Goal: Use online tool/utility: Utilize a website feature to perform a specific function

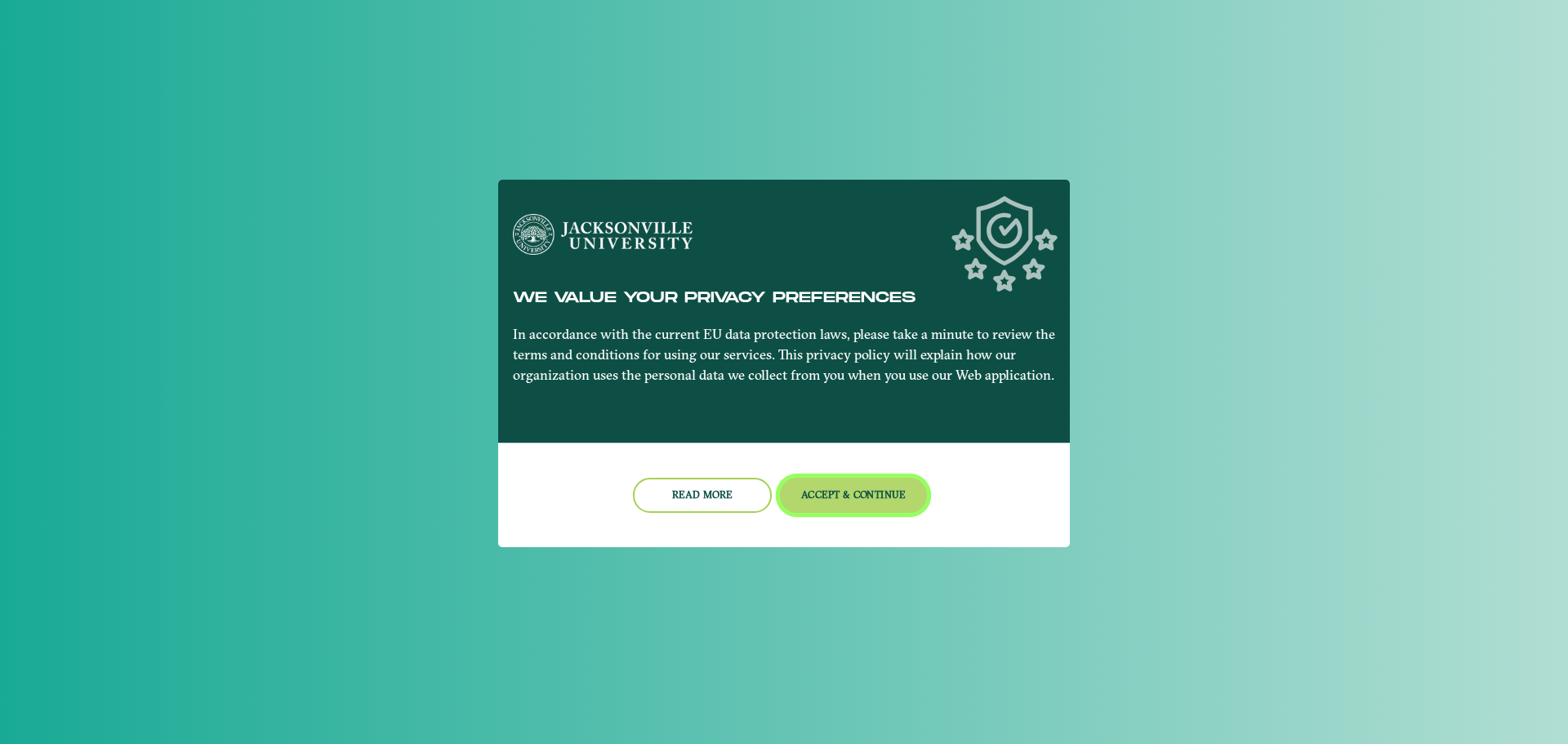
click at [811, 491] on button "Accept & Continue" at bounding box center [853, 496] width 148 height 35
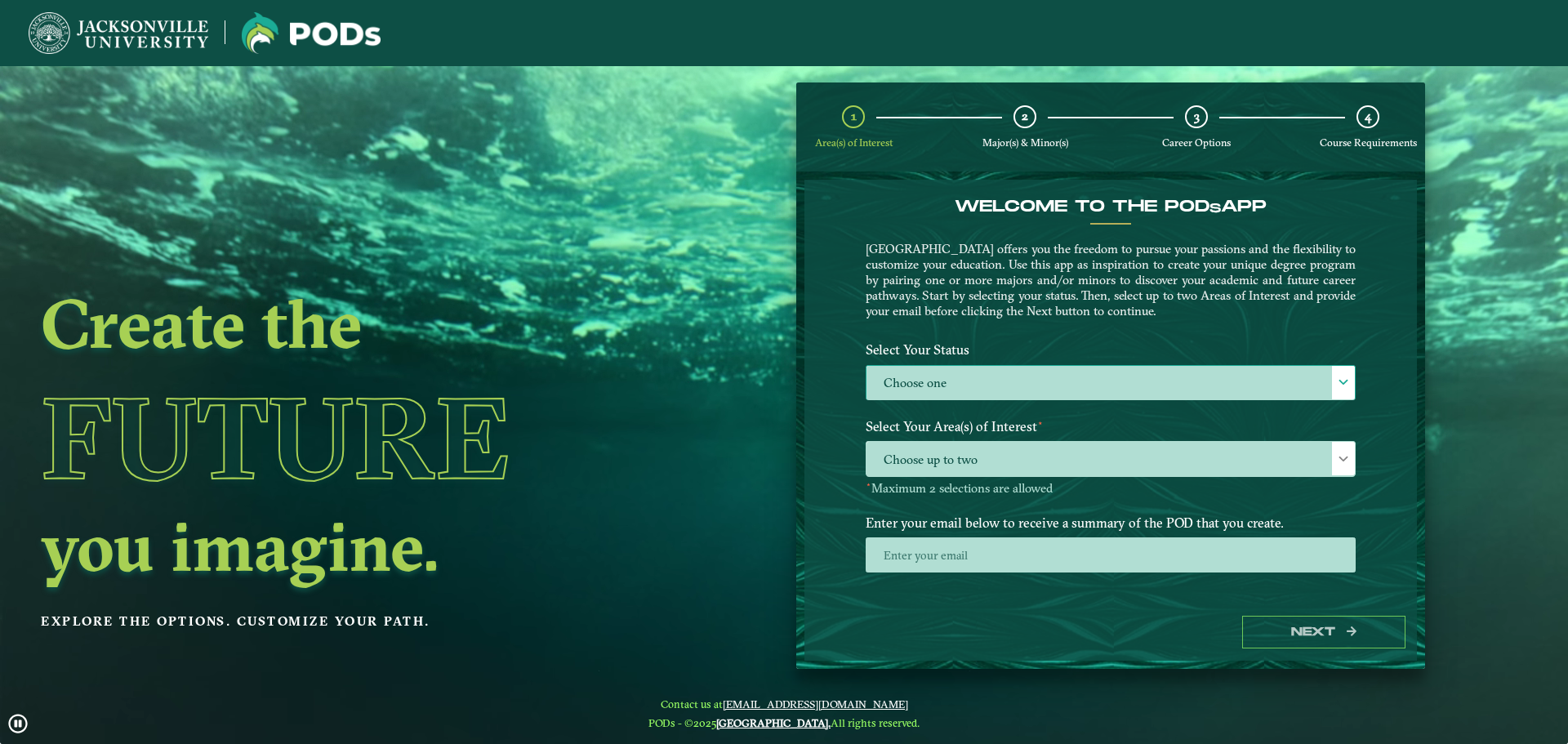
click at [1017, 393] on label "Choose one" at bounding box center [1110, 384] width 488 height 35
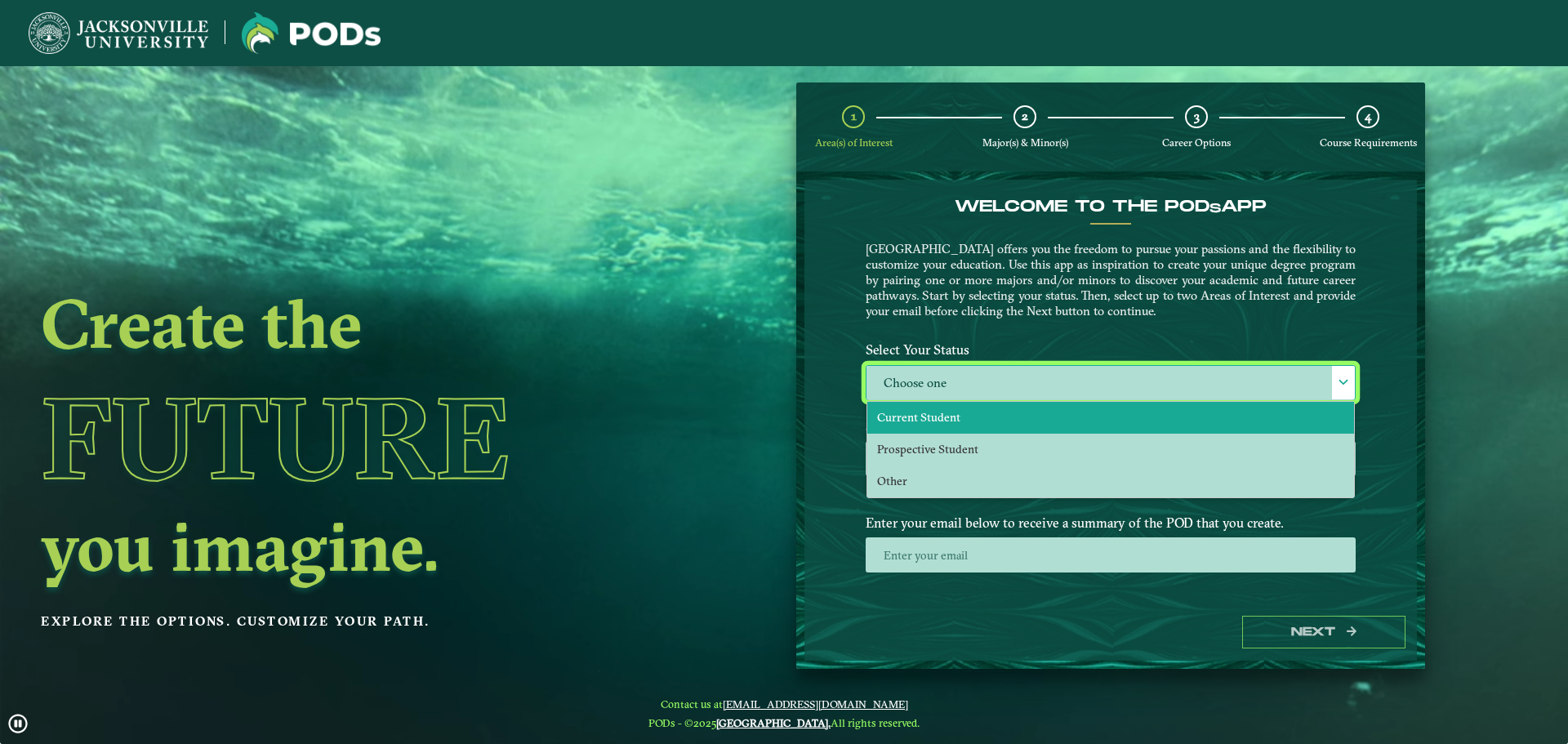
scroll to position [9, 75]
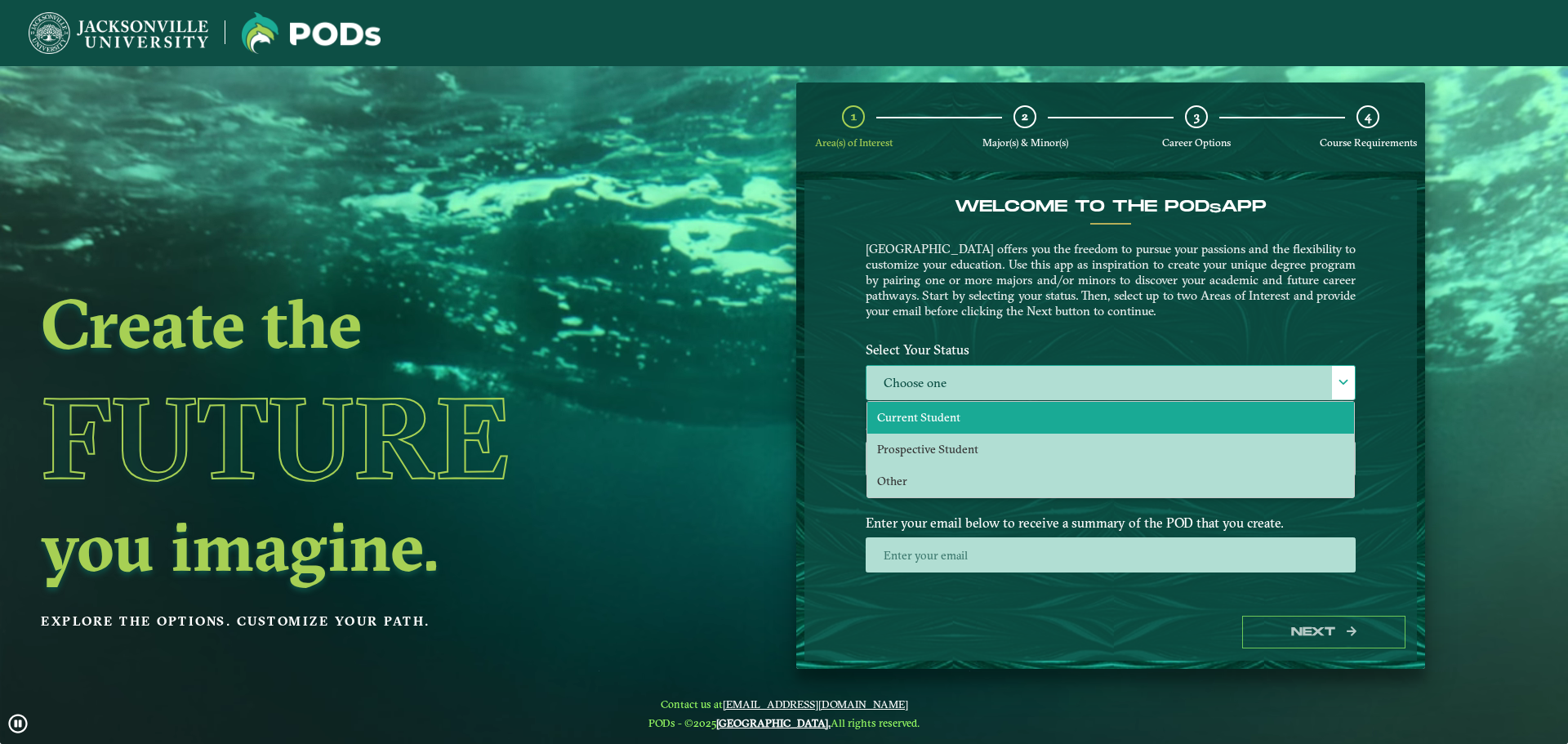
click at [960, 422] on li "Current Student" at bounding box center [1111, 418] width 487 height 32
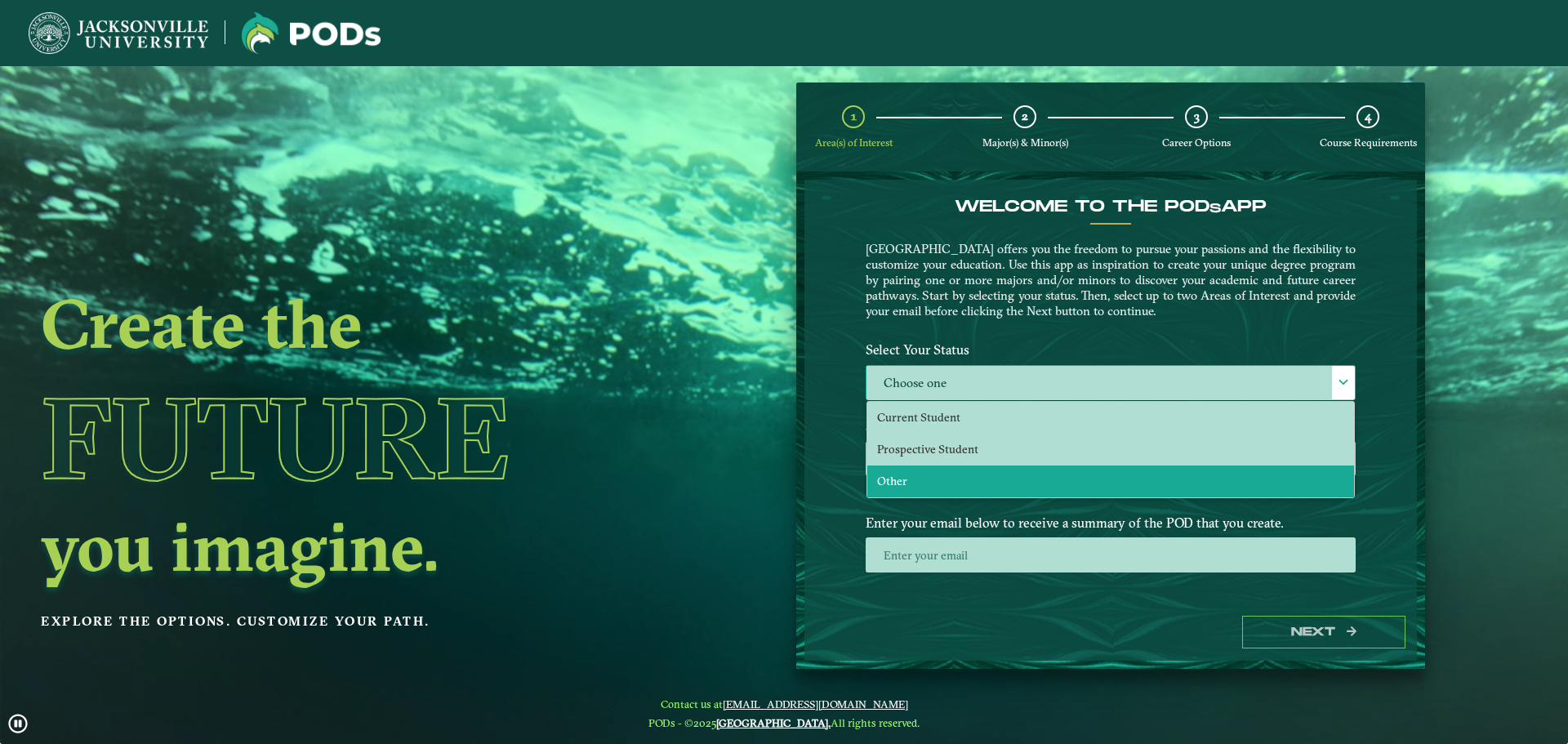
select select "[object Object]"
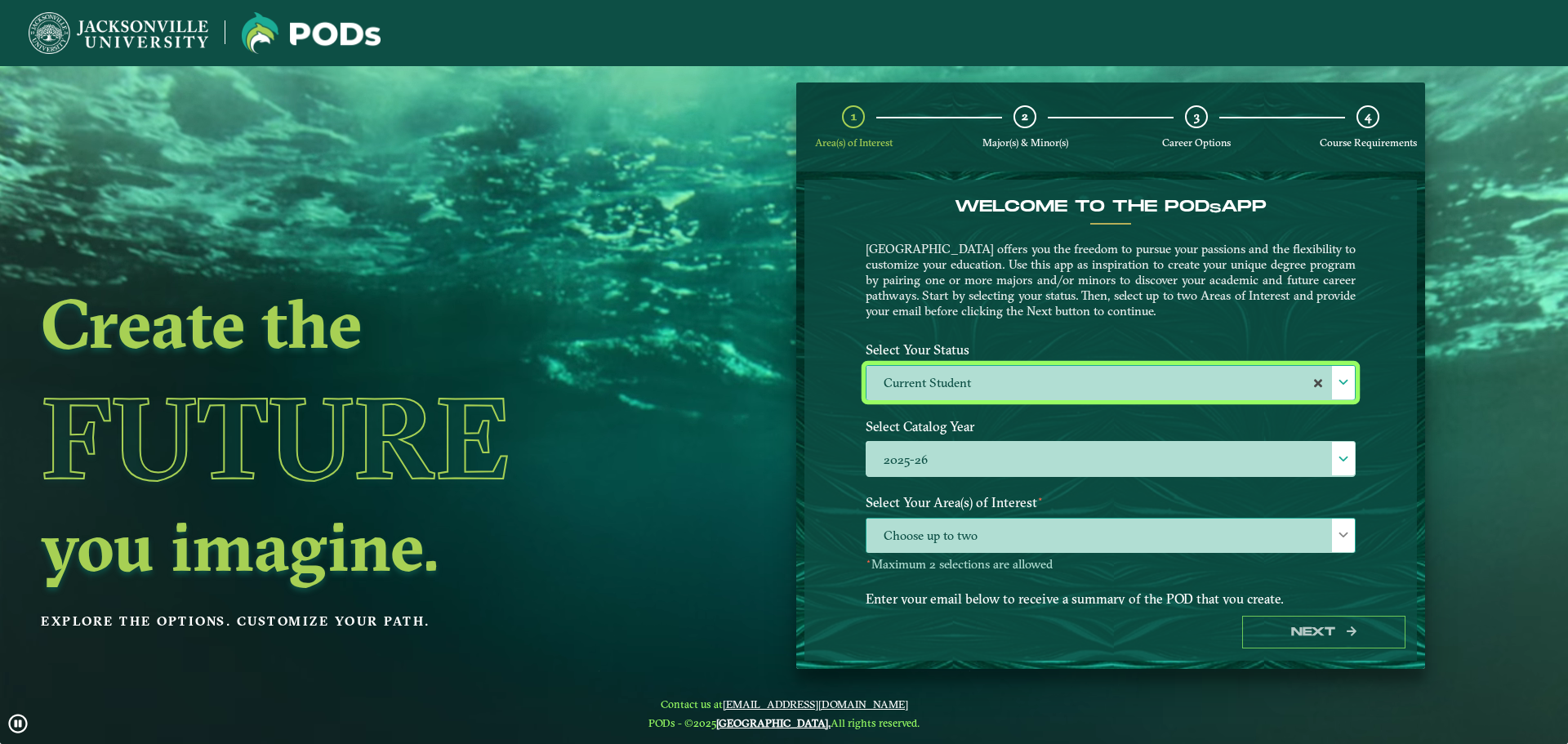
click at [971, 534] on span "Choose up to two" at bounding box center [1110, 537] width 488 height 35
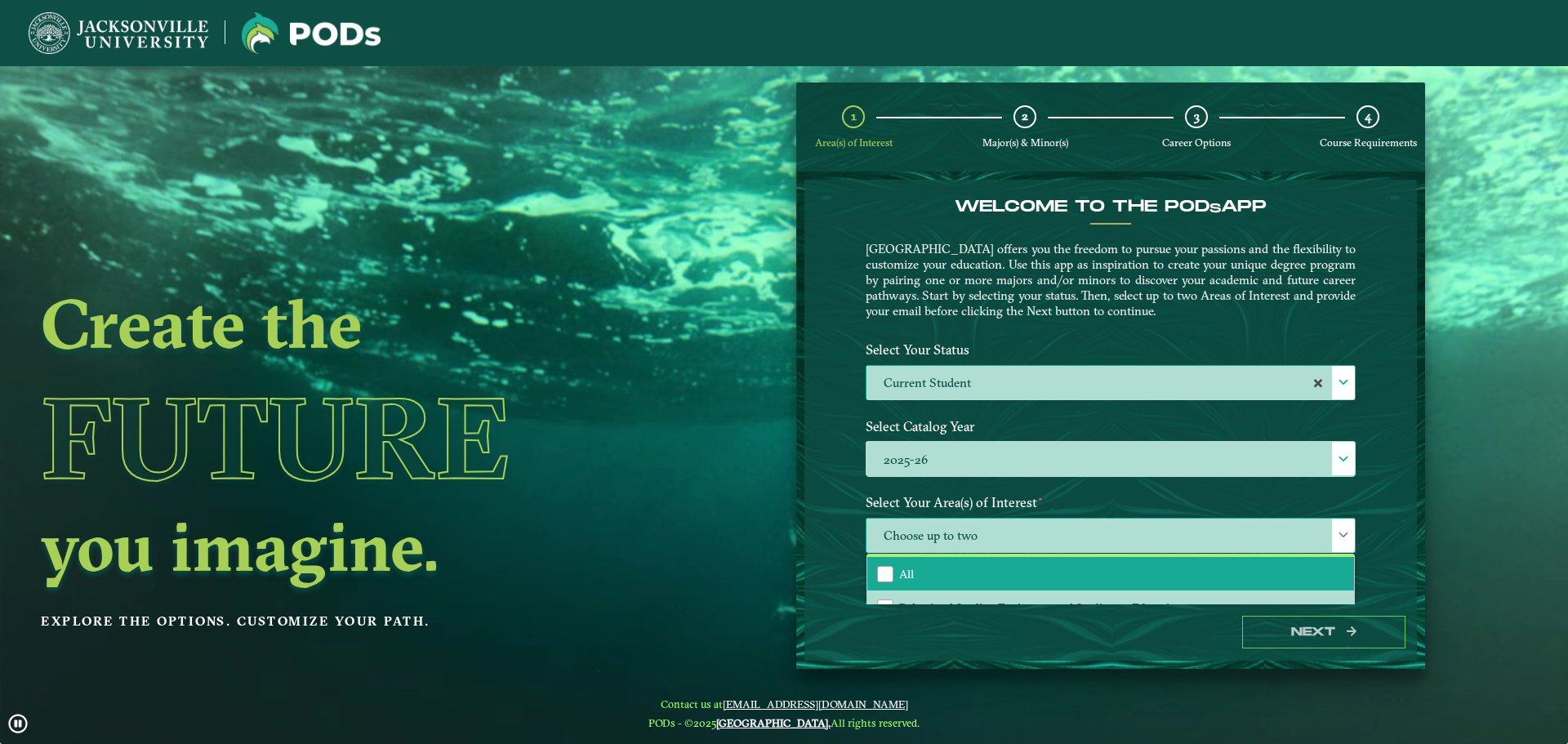
click at [947, 561] on li "All" at bounding box center [1111, 574] width 487 height 34
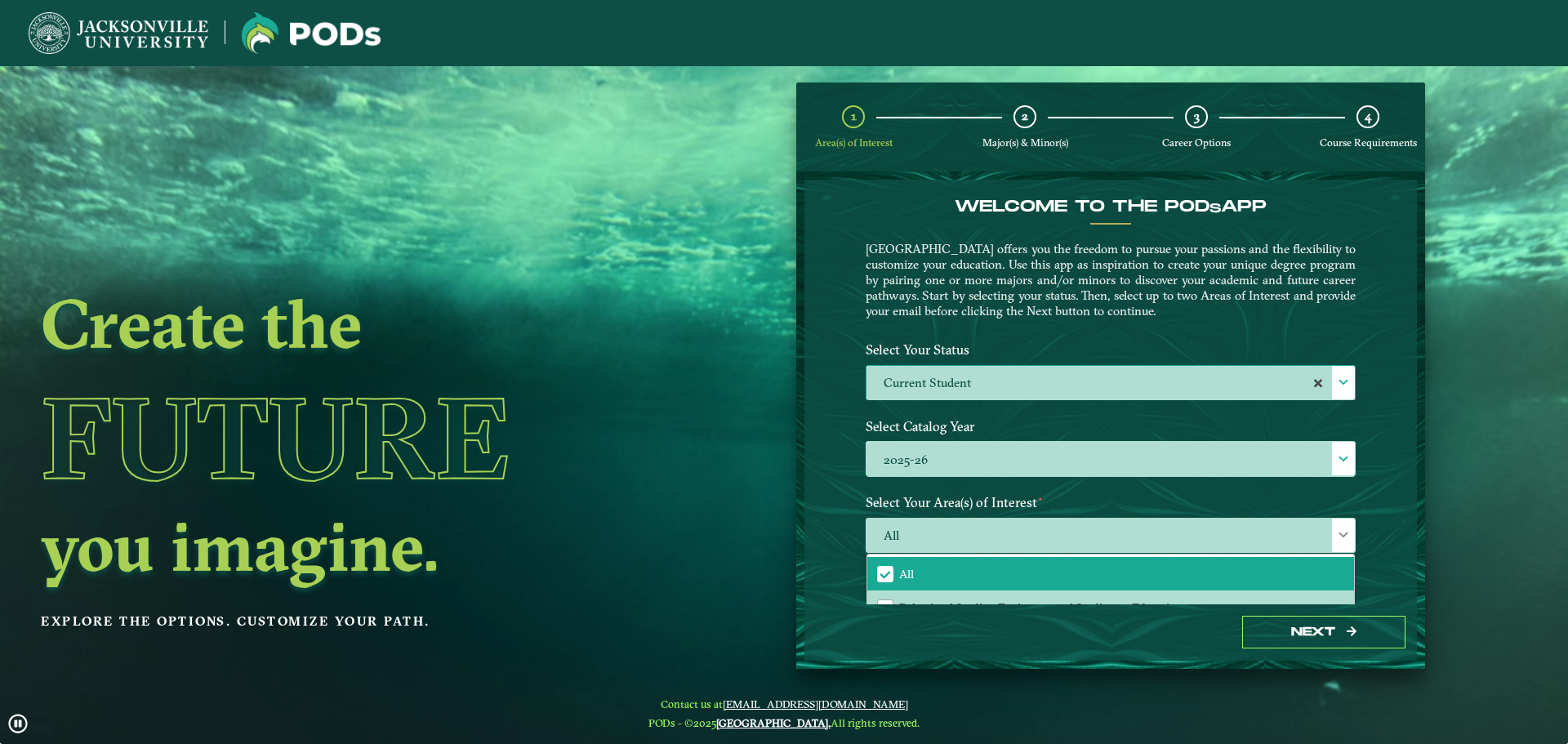
click at [1381, 584] on div "Welcome to the POD s app [GEOGRAPHIC_DATA] offers you the freedom to pursue you…" at bounding box center [1110, 392] width 613 height 424
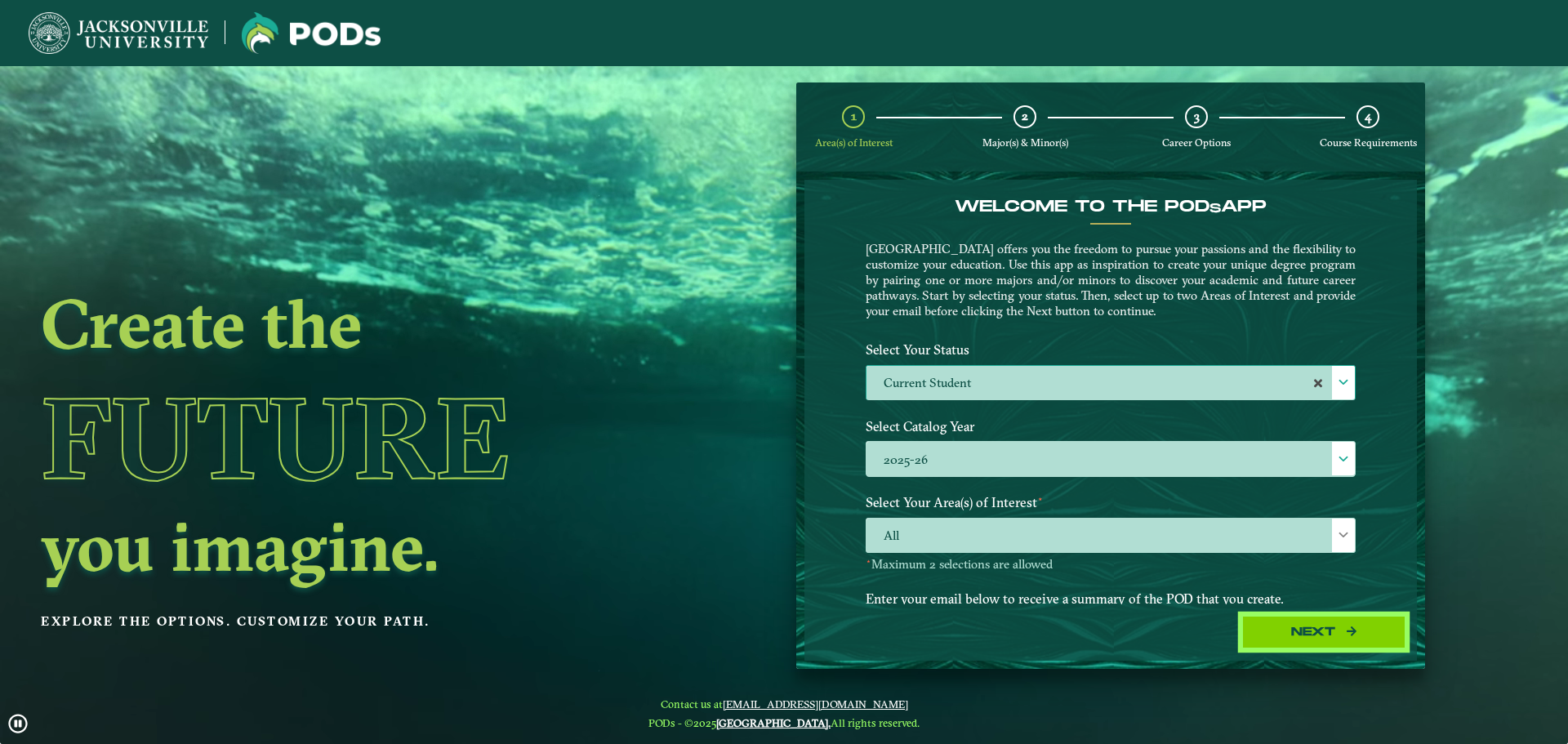
click at [1356, 633] on icon "button" at bounding box center [1351, 631] width 10 height 11
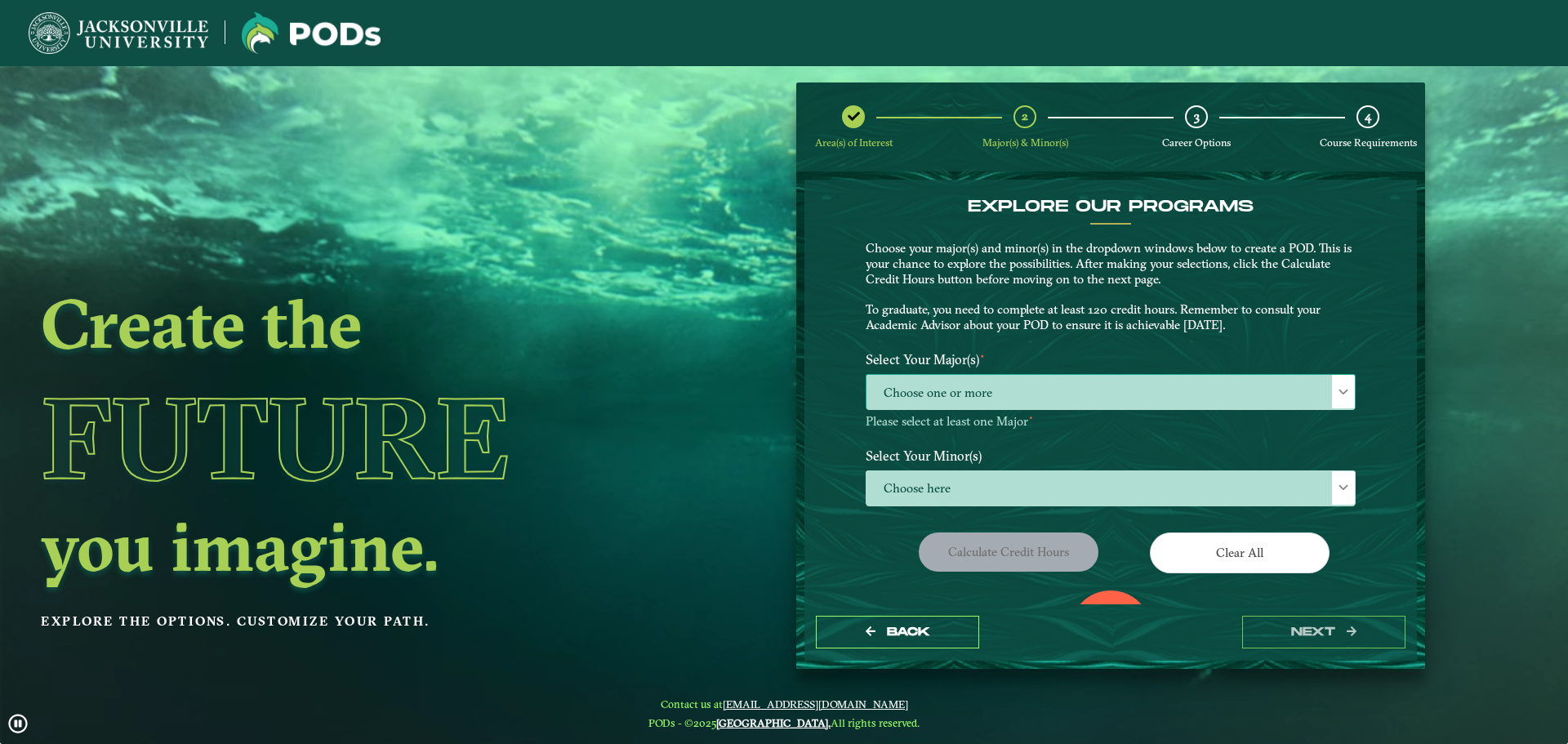
click at [971, 387] on span "Choose one or more" at bounding box center [1110, 392] width 488 height 35
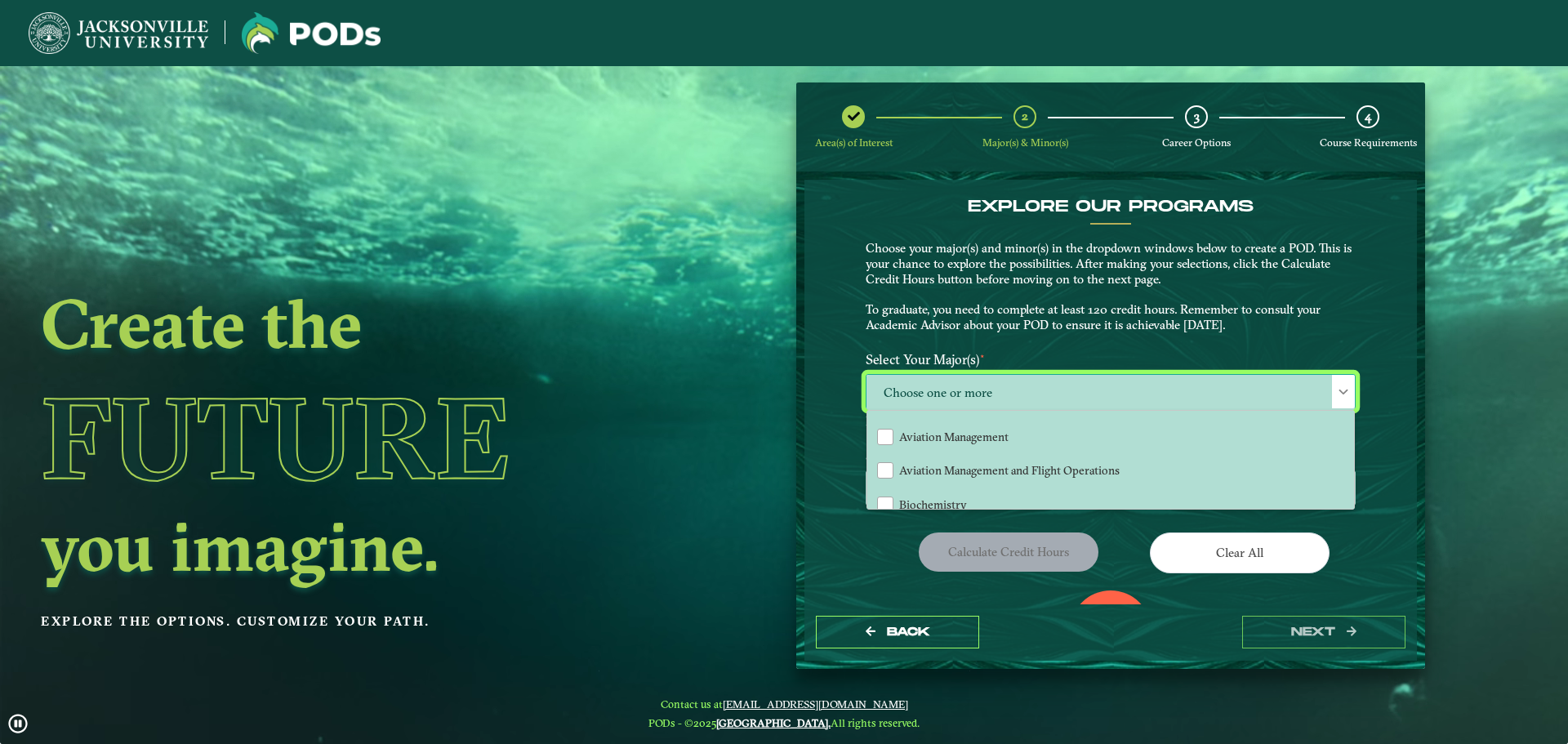
scroll to position [179, 0]
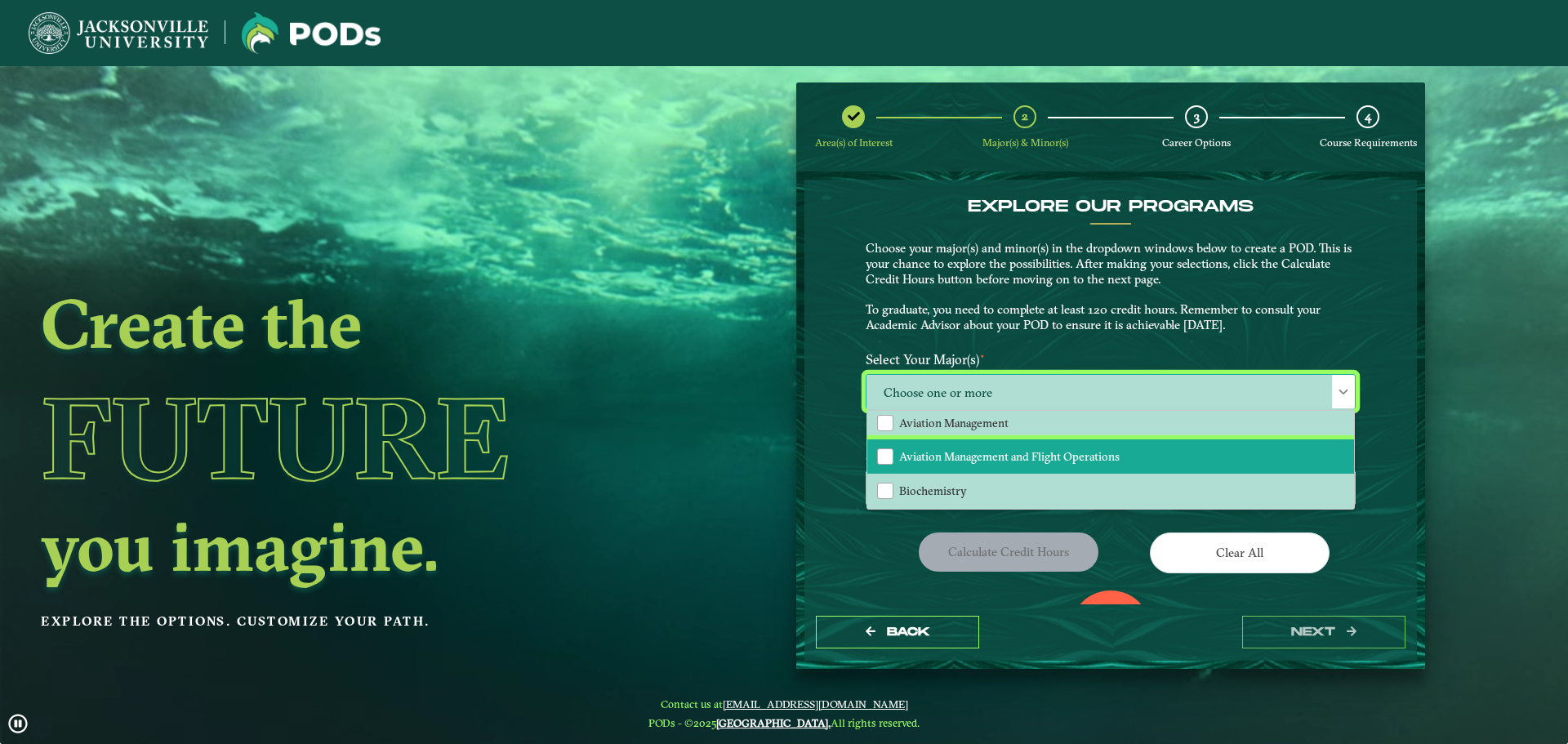
click at [1079, 461] on span "Aviation Management and Flight Operations" at bounding box center [1008, 457] width 220 height 15
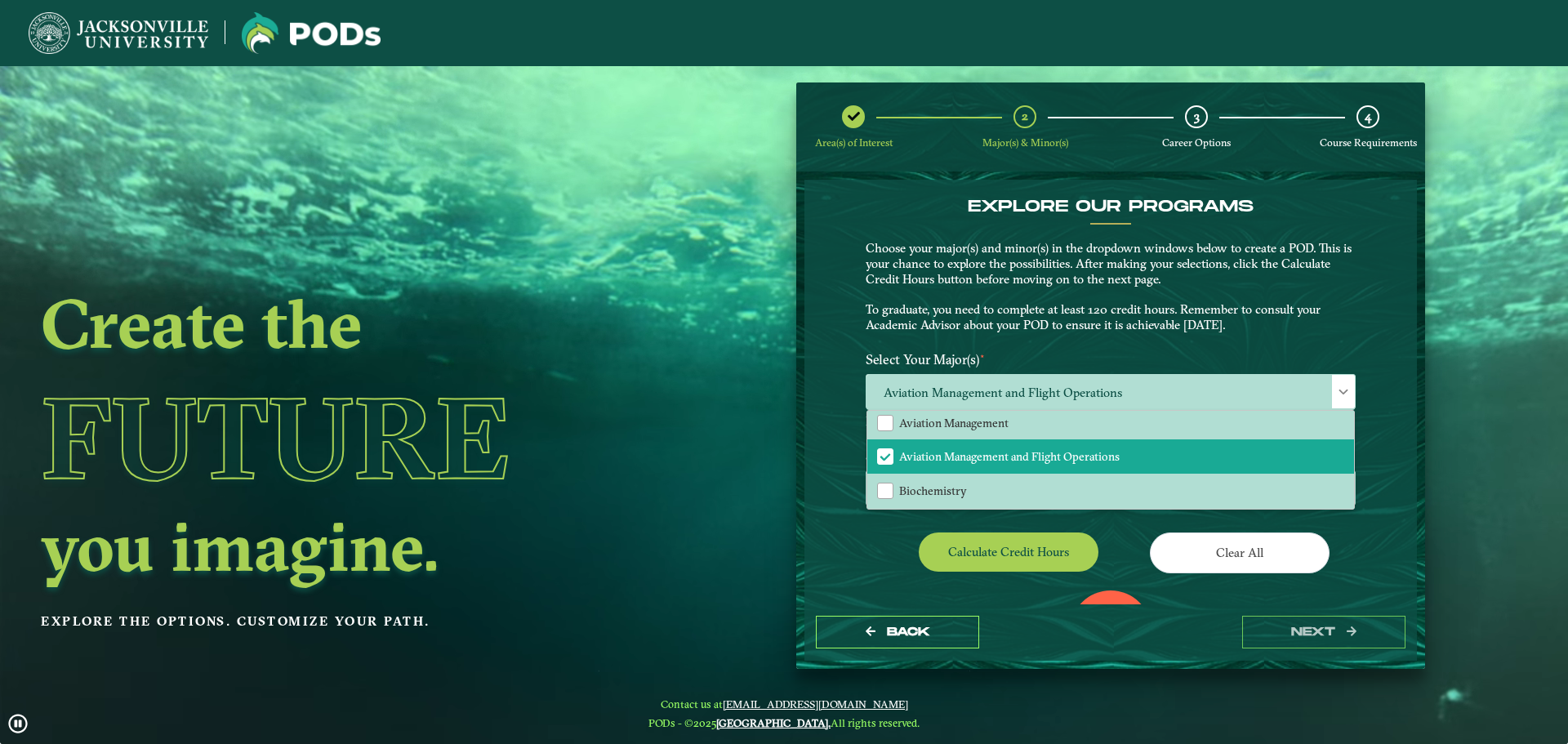
click at [1364, 559] on div "Clear All" at bounding box center [1239, 555] width 257 height 46
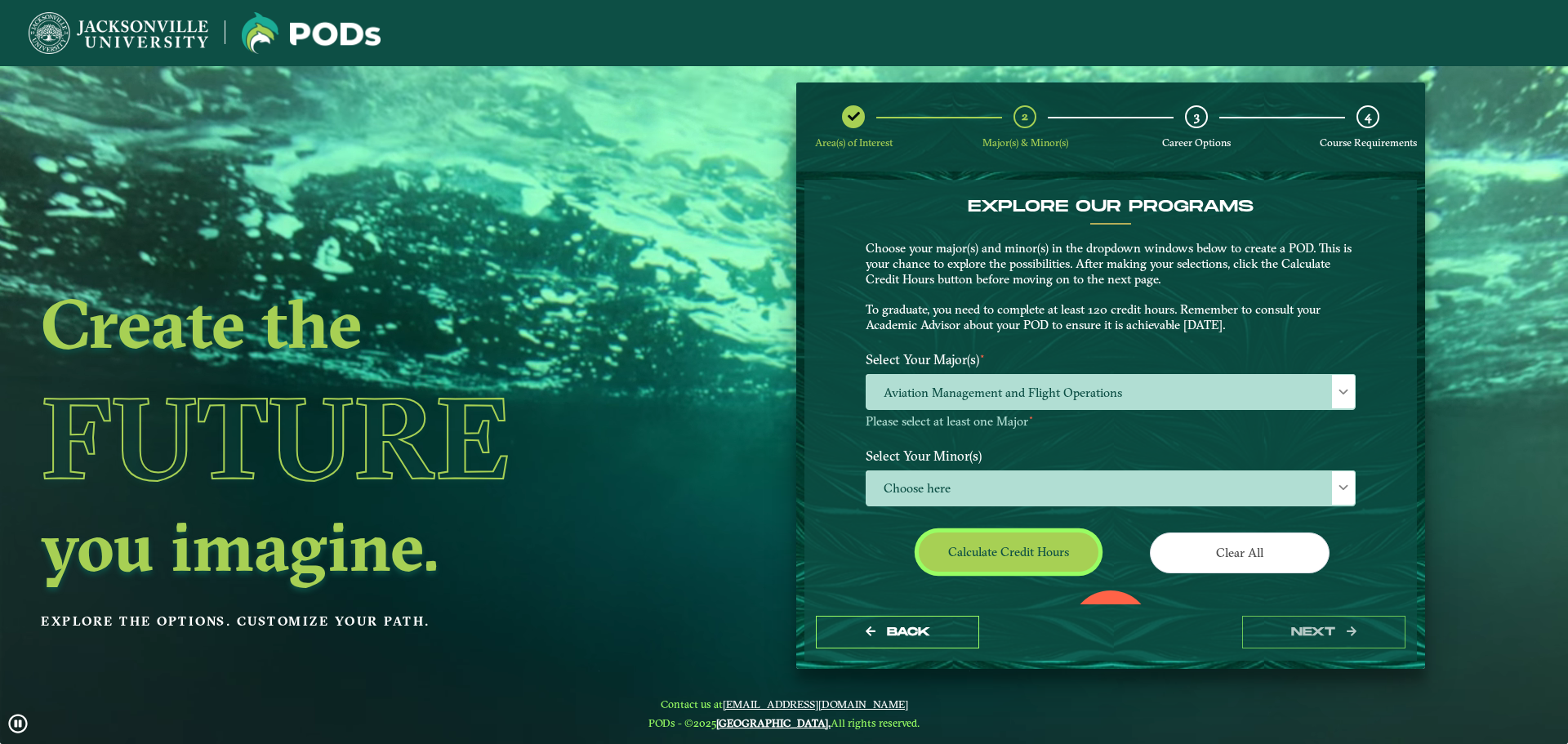
click at [1025, 542] on button "Calculate credit hours" at bounding box center [1008, 551] width 179 height 38
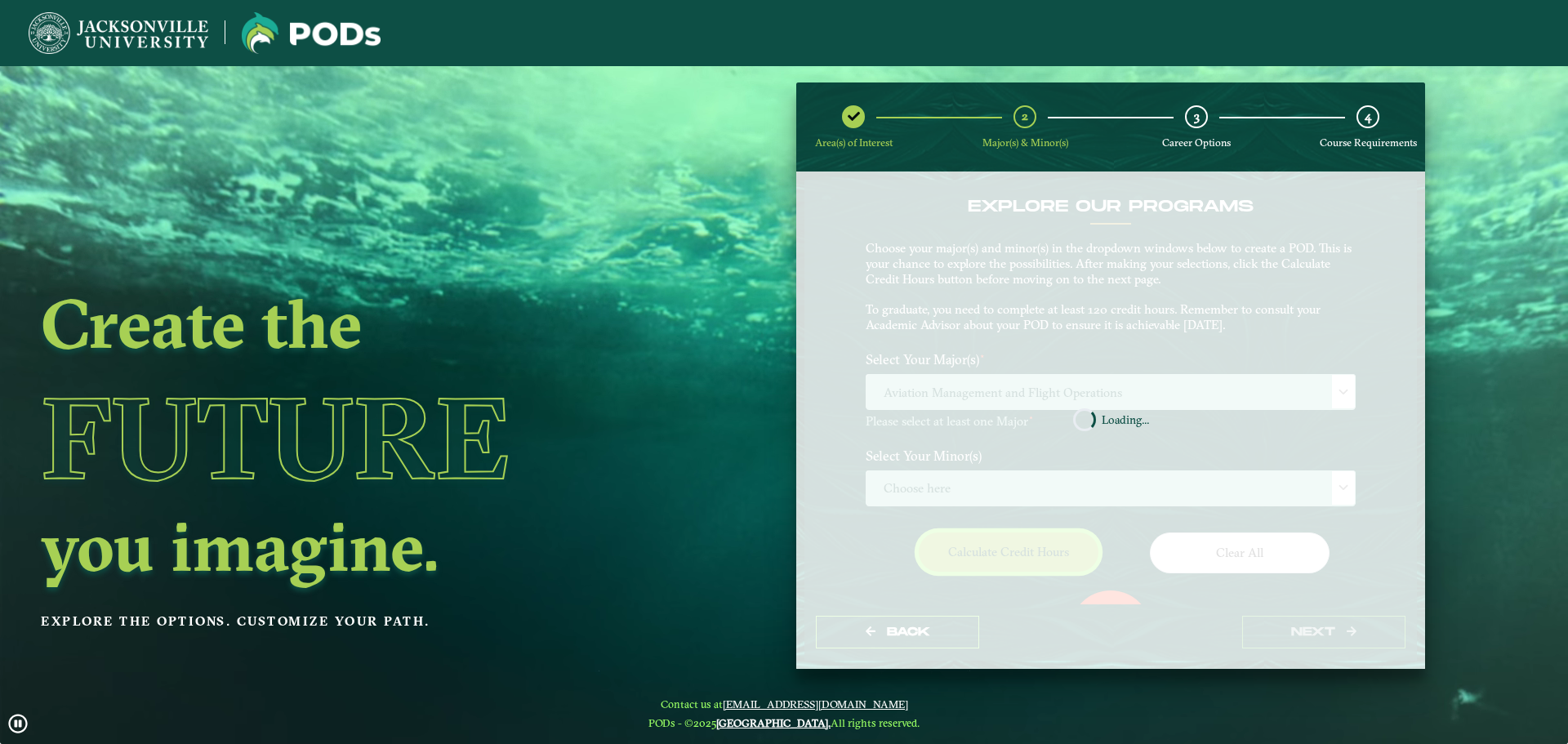
scroll to position [94, 0]
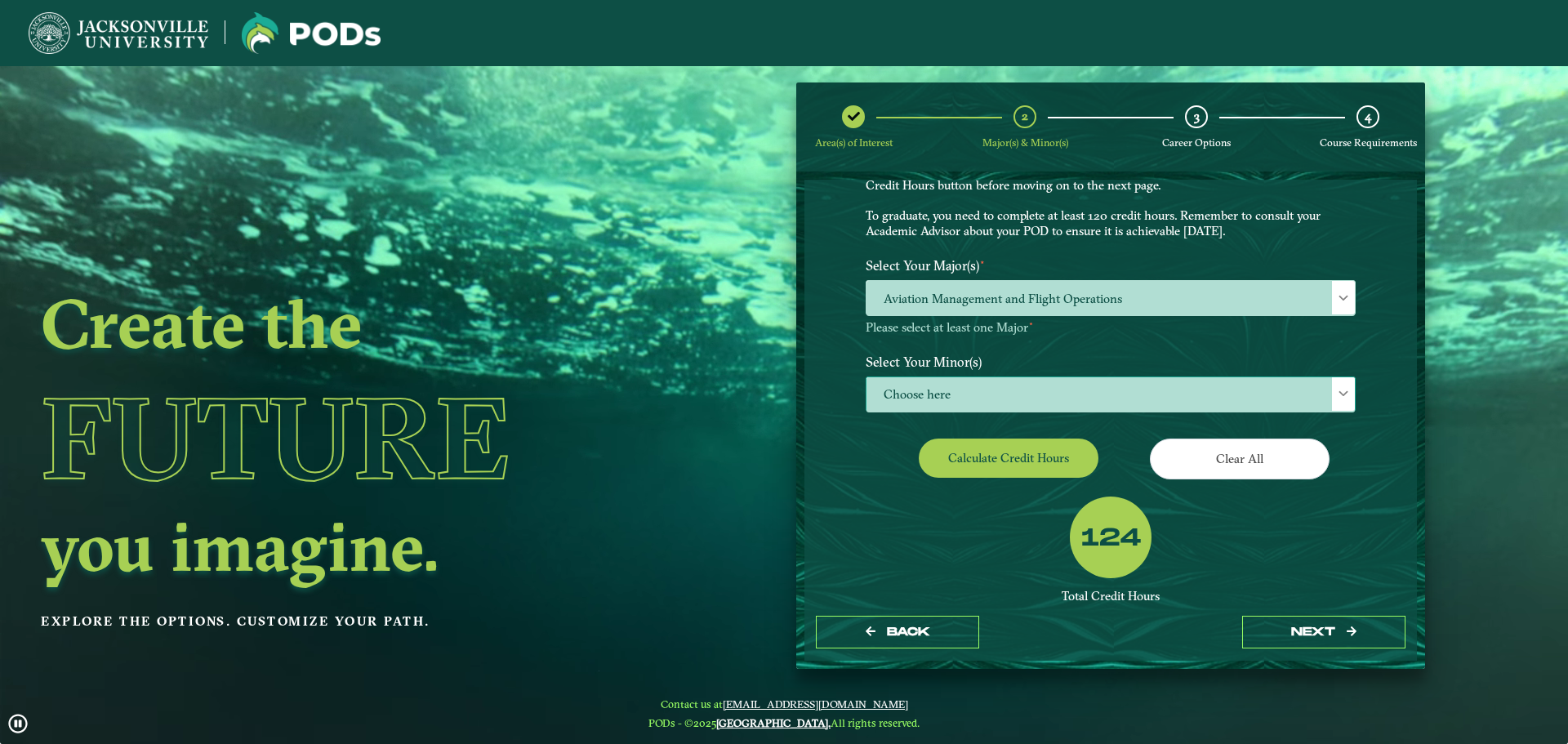
click at [1012, 395] on span "Choose here" at bounding box center [1110, 395] width 488 height 35
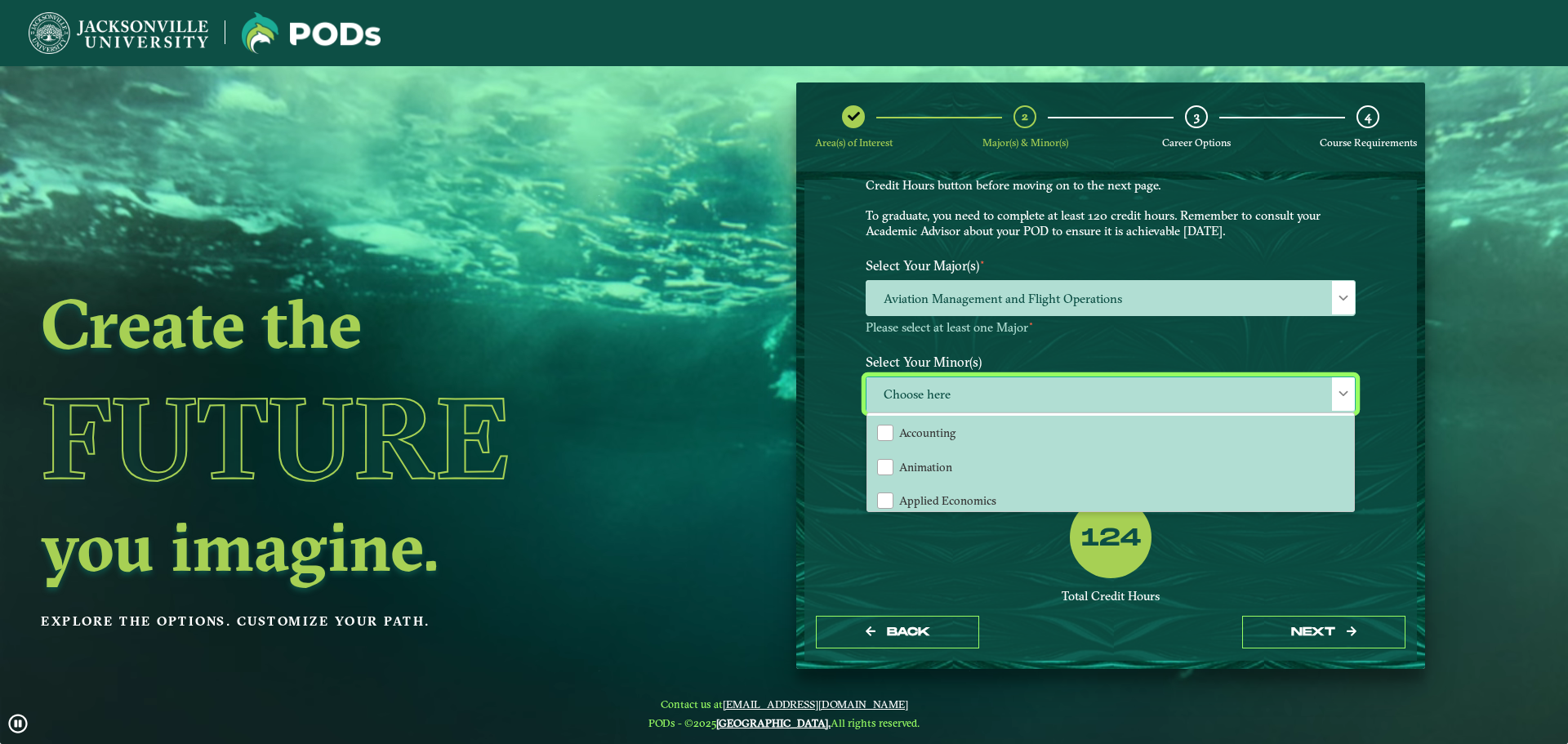
scroll to position [9, 75]
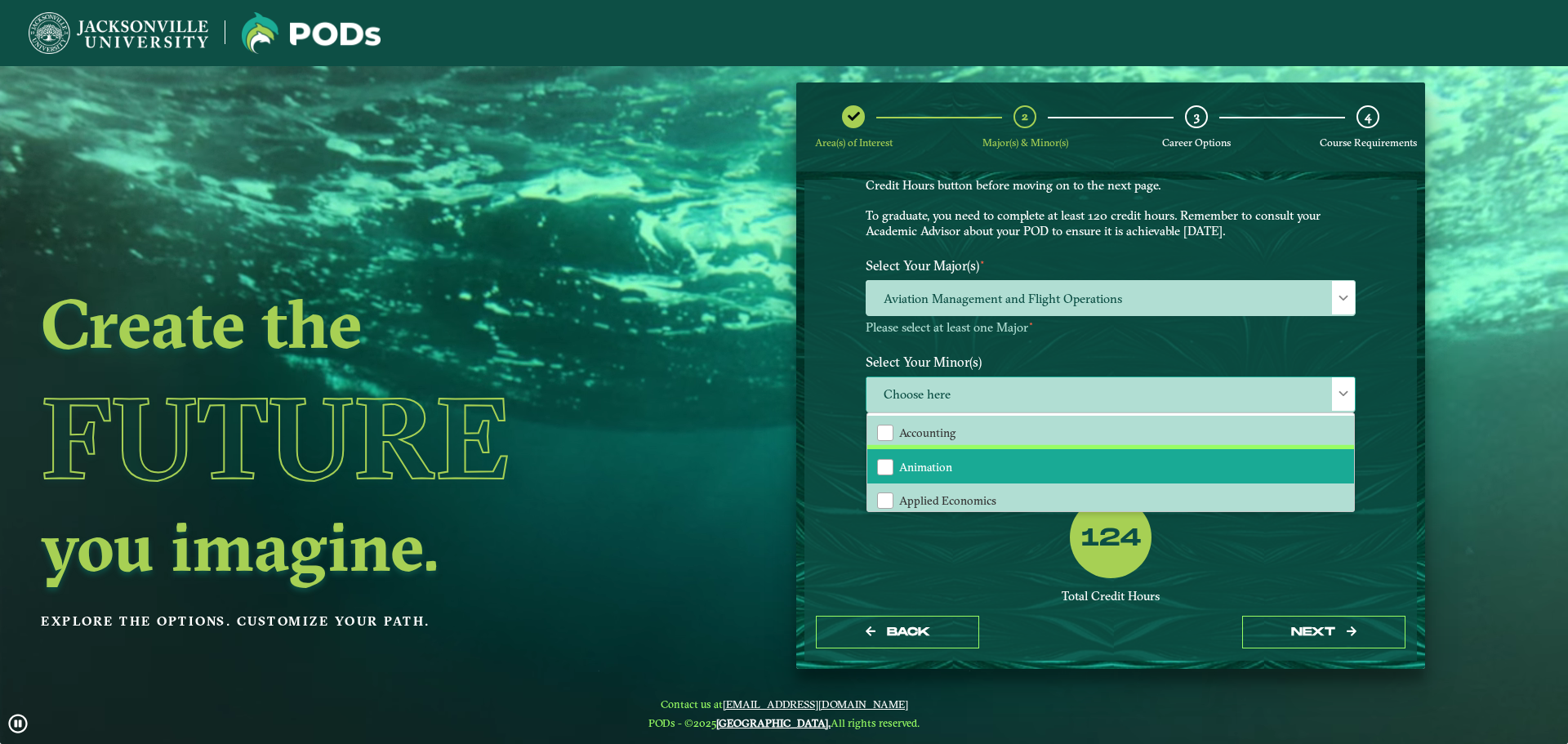
click at [1016, 465] on li "Animation" at bounding box center [1111, 466] width 487 height 34
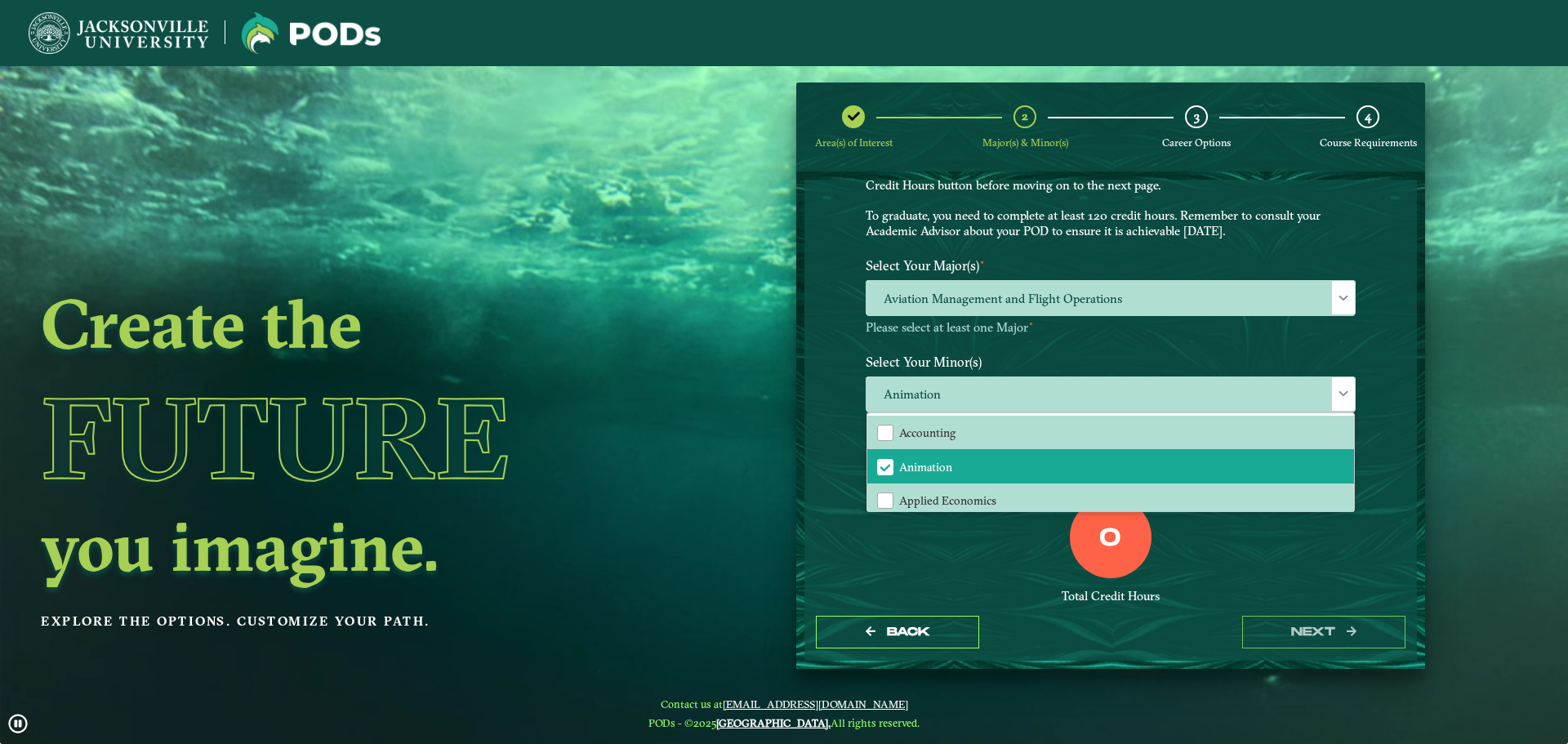
click at [991, 535] on div "0 Total Credit Hours" at bounding box center [1110, 565] width 514 height 139
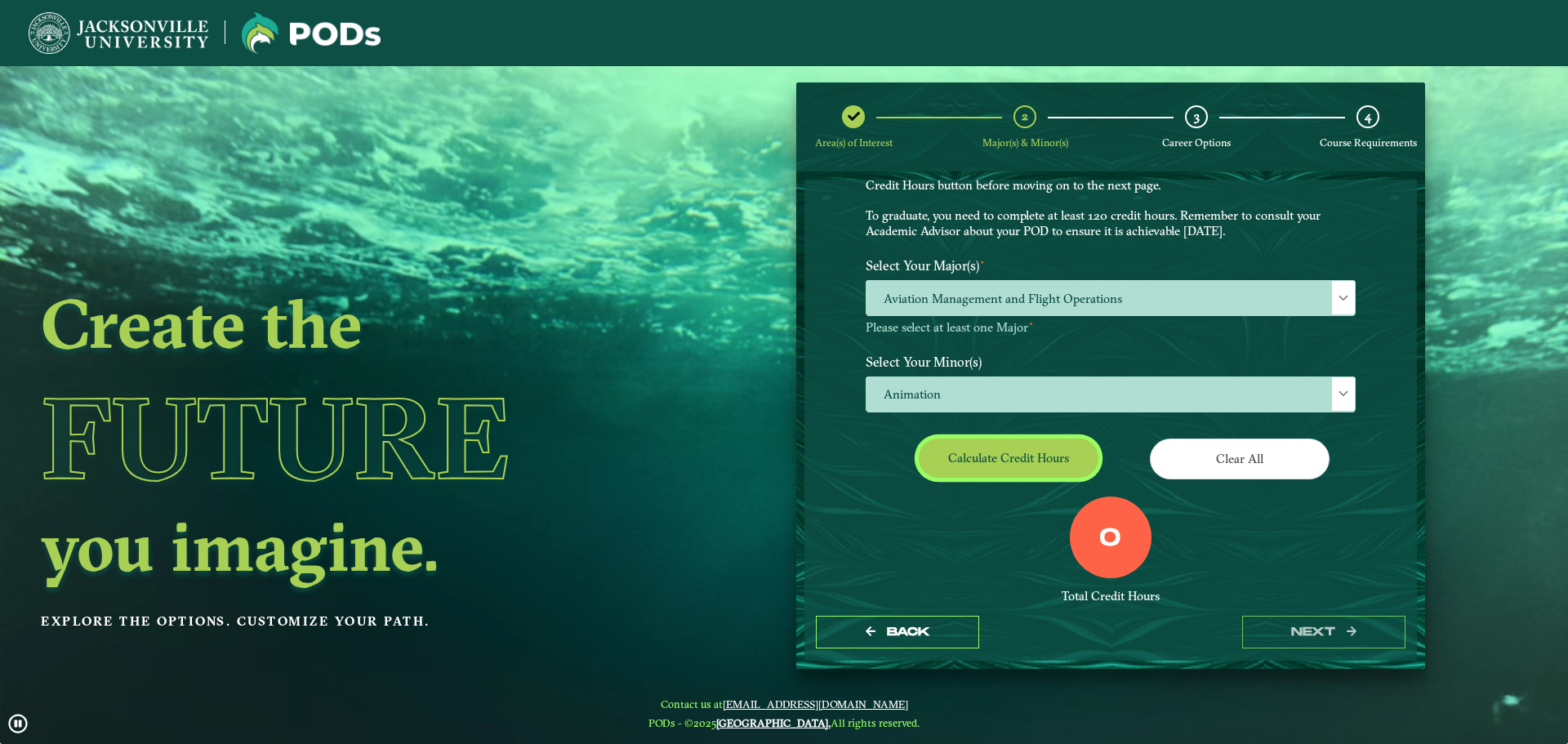
click at [1061, 455] on button "Calculate credit hours" at bounding box center [1008, 458] width 179 height 38
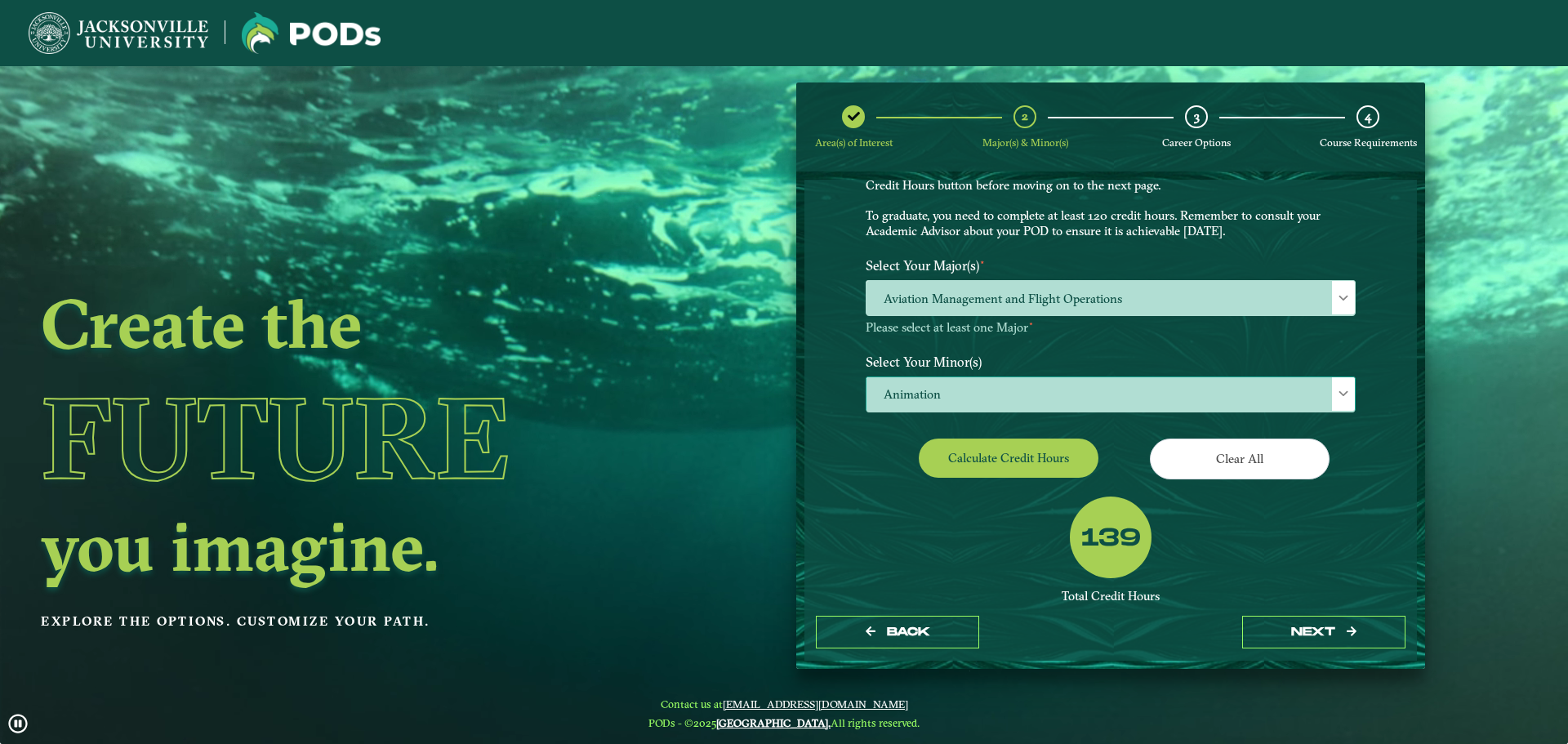
click at [1065, 387] on span "Animation" at bounding box center [1110, 395] width 488 height 35
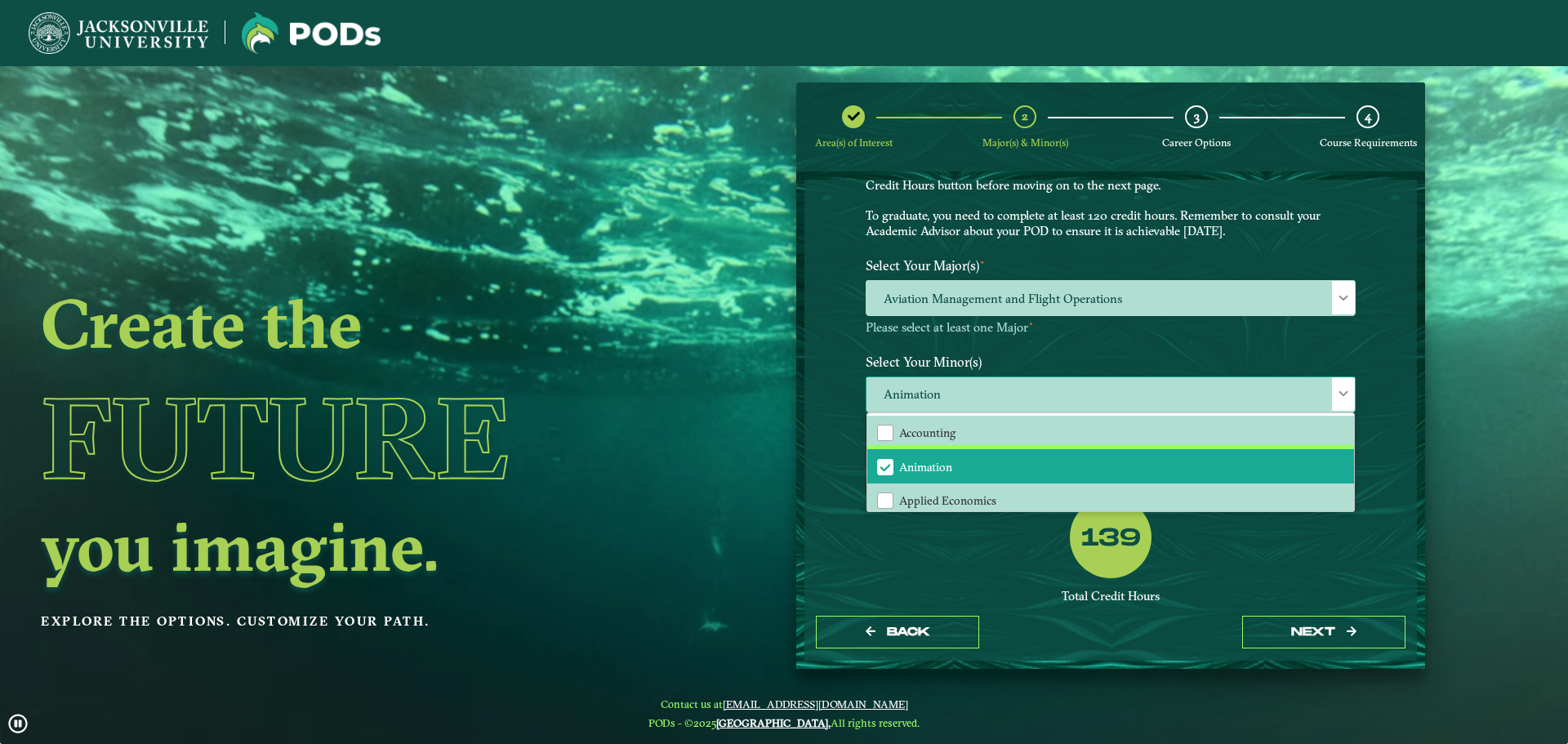
click at [891, 464] on li "Animation" at bounding box center [1111, 466] width 487 height 34
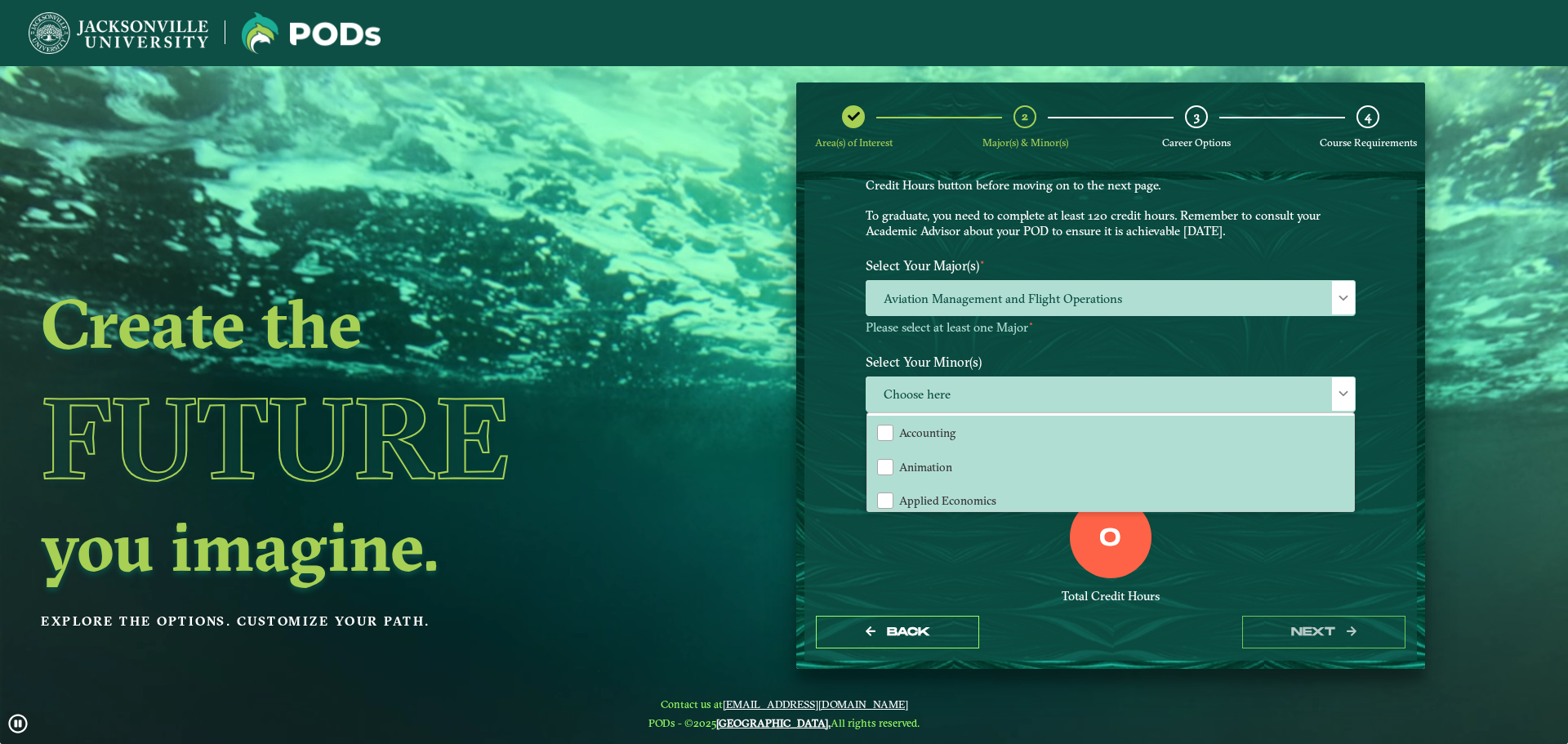
click at [934, 563] on div "0 Total Credit Hours" at bounding box center [1110, 565] width 514 height 139
